Goal: Information Seeking & Learning: Learn about a topic

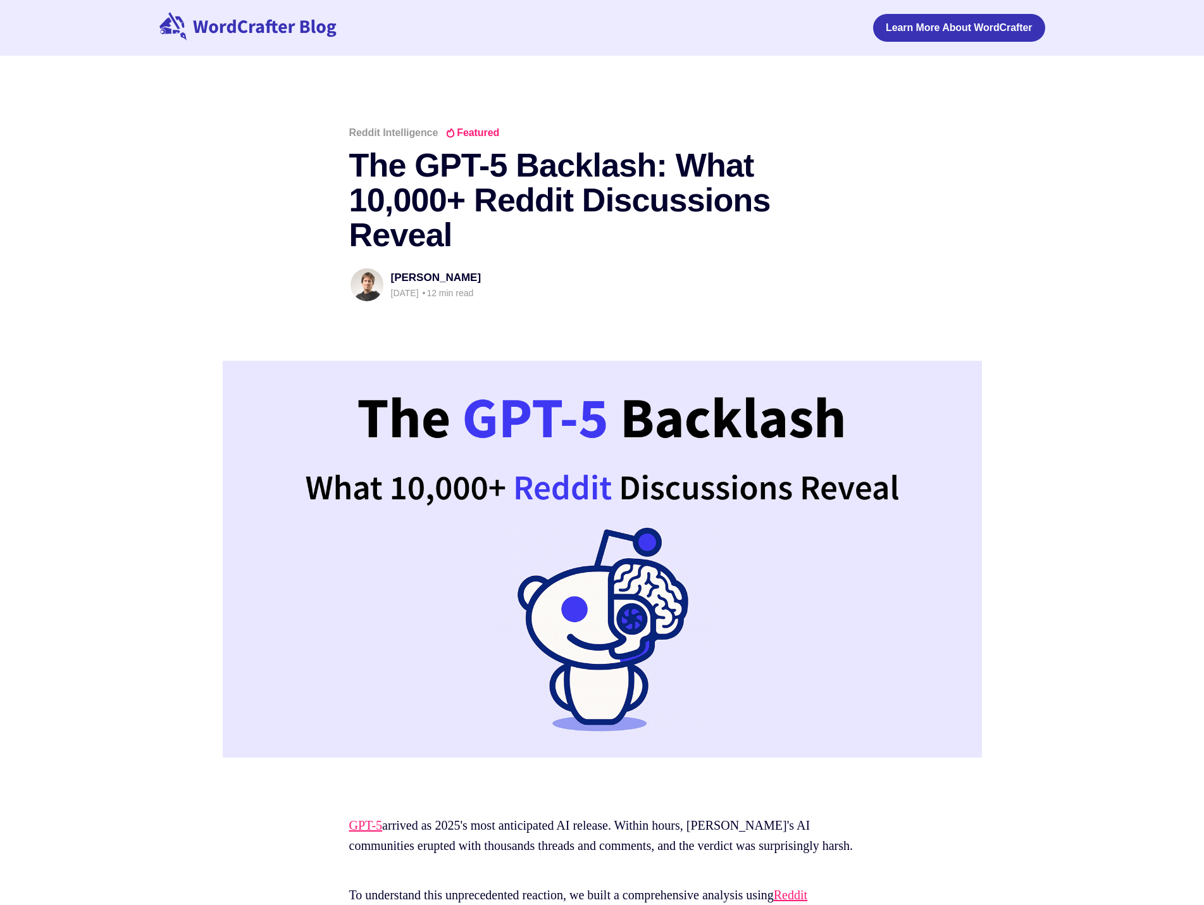
click at [276, 32] on icon at bounding box center [264, 29] width 143 height 18
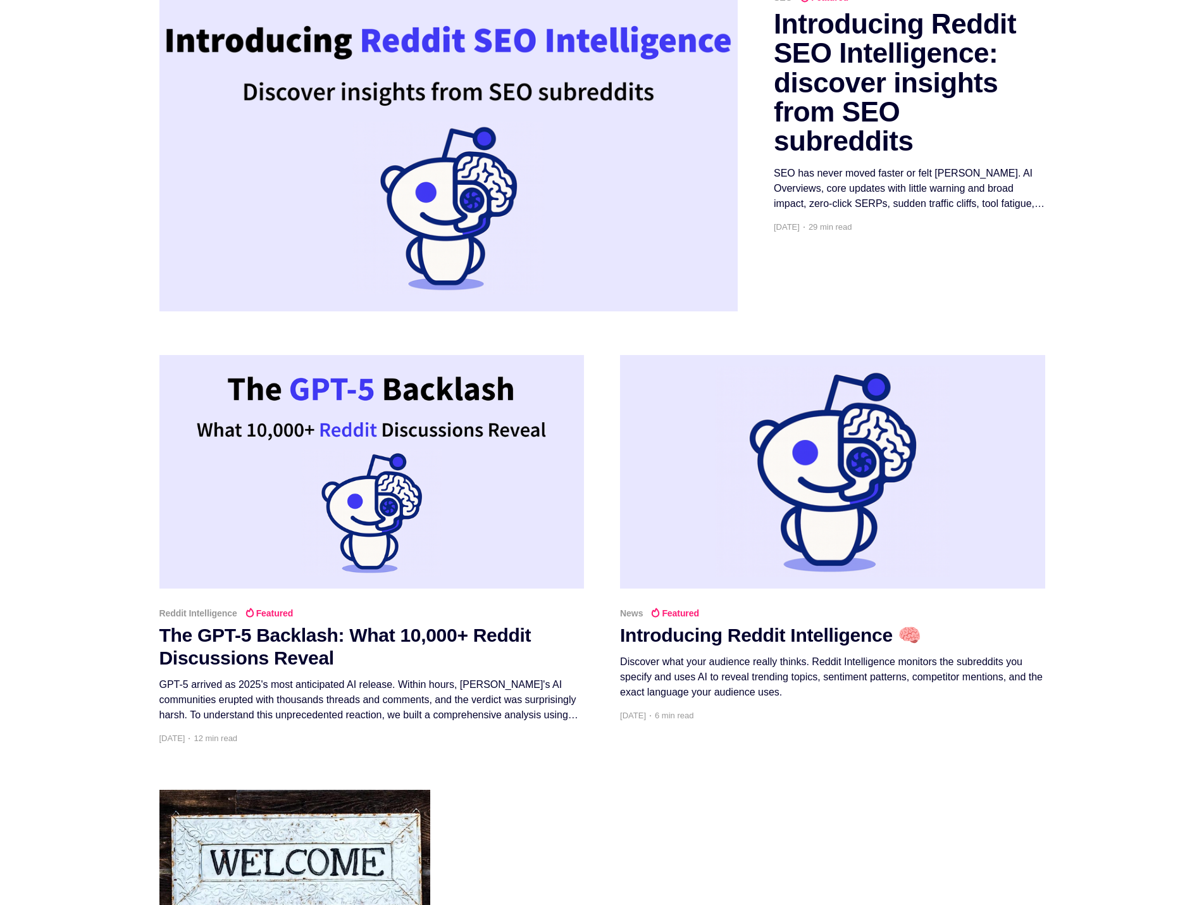
scroll to position [443, 0]
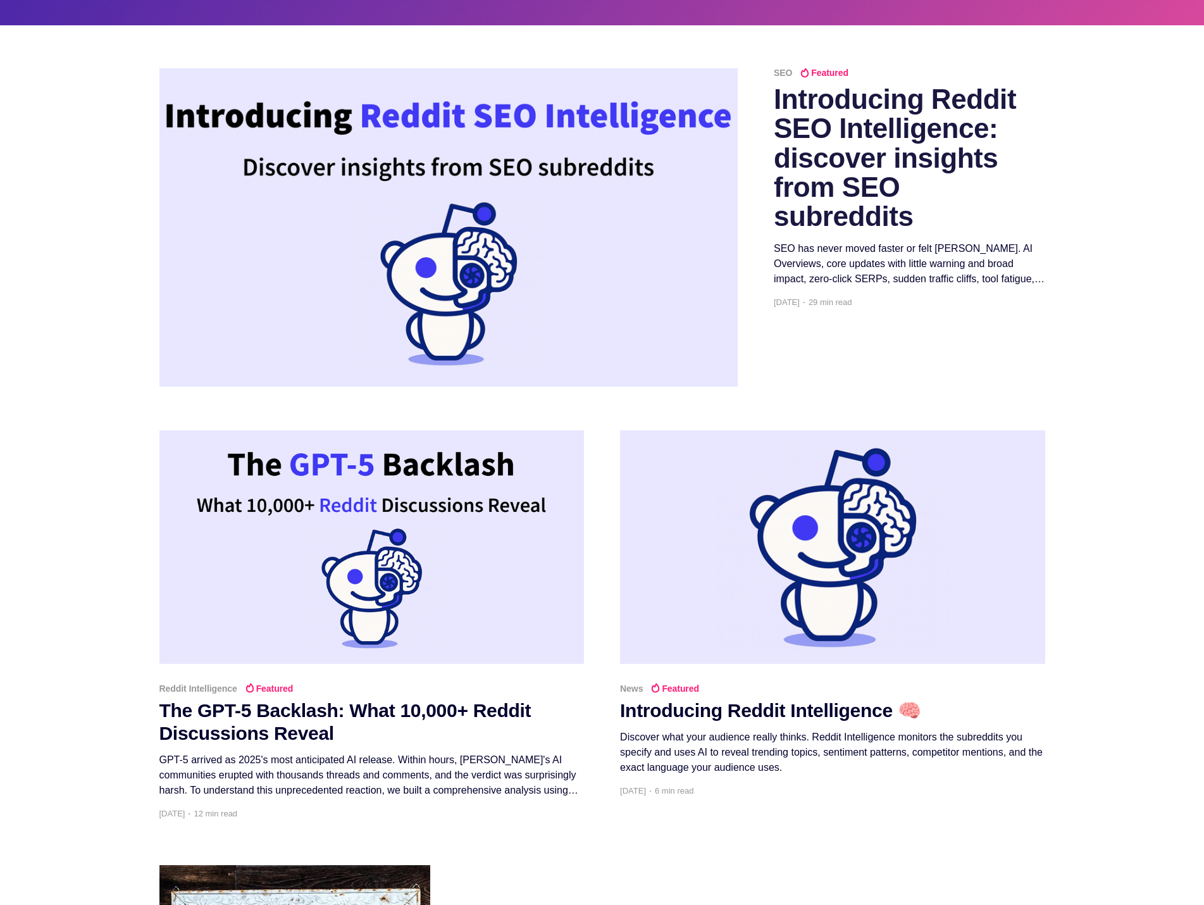
click at [834, 186] on h2 "Introducing Reddit SEO Intelligence: discover insights from SEO subreddits" at bounding box center [910, 158] width 272 height 146
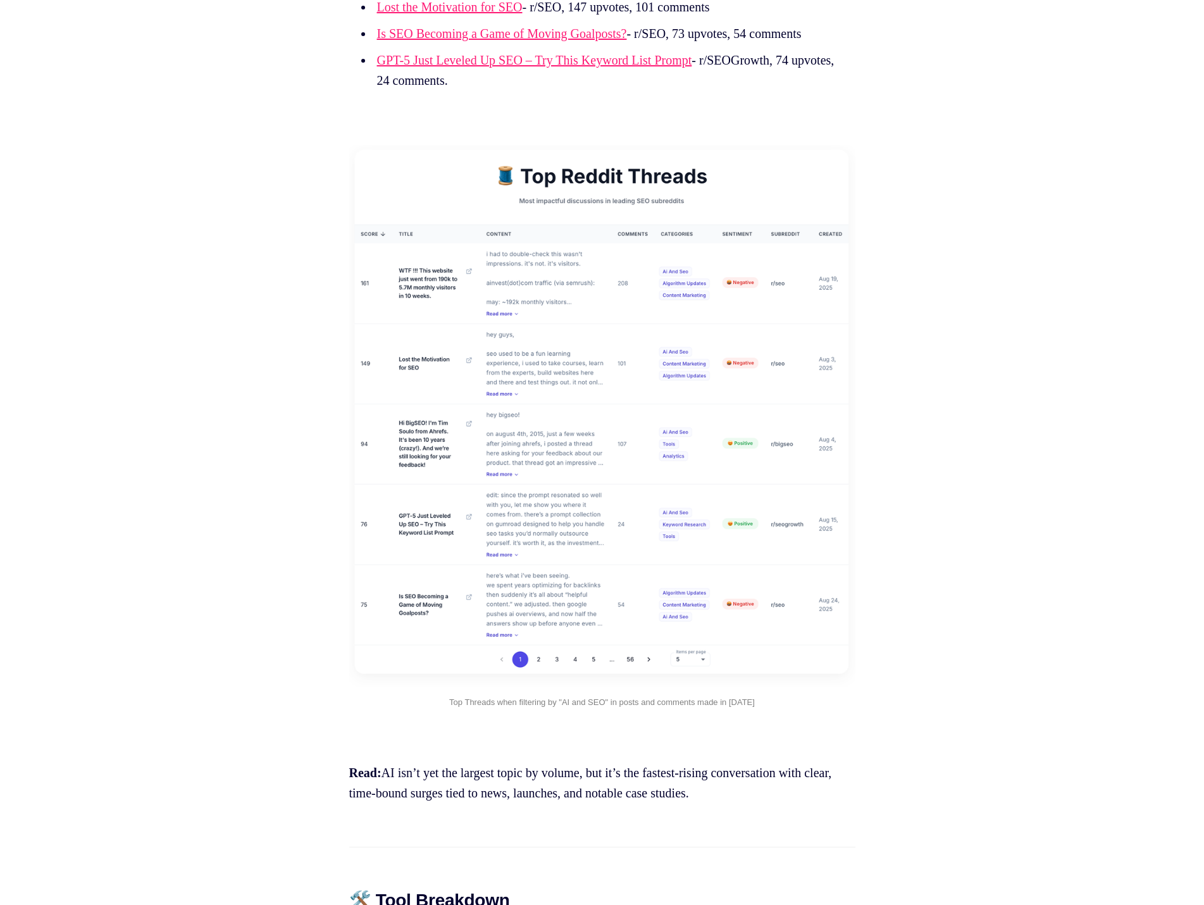
scroll to position [8228, 0]
